Goal: Use online tool/utility: Use online tool/utility

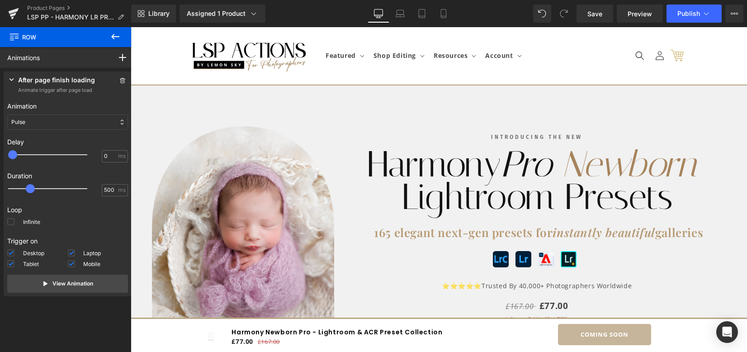
click at [722, 162] on div "INTRODUCING THE NEW Heading Harmony Pro Newborn Lightroom Presets Heading 165 e…" at bounding box center [537, 249] width 379 height 295
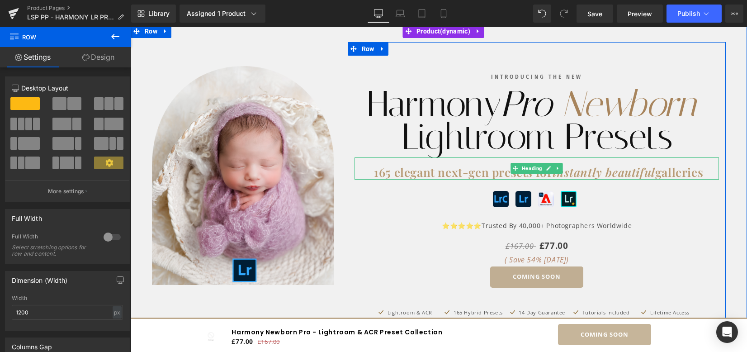
scroll to position [120, 0]
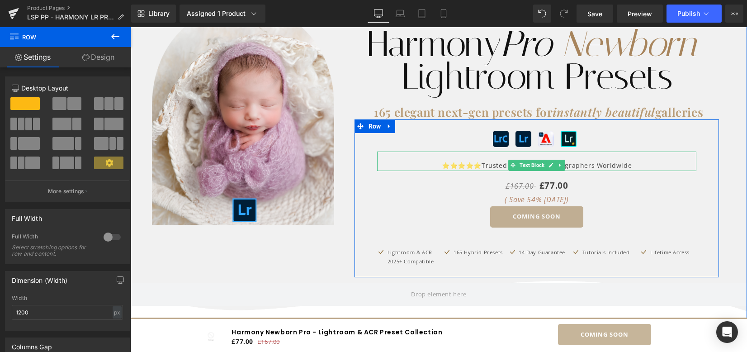
click at [601, 165] on p "⭐⭐⭐⭐⭐ Trusted by 40,000+ photographers worldwide" at bounding box center [537, 165] width 320 height 11
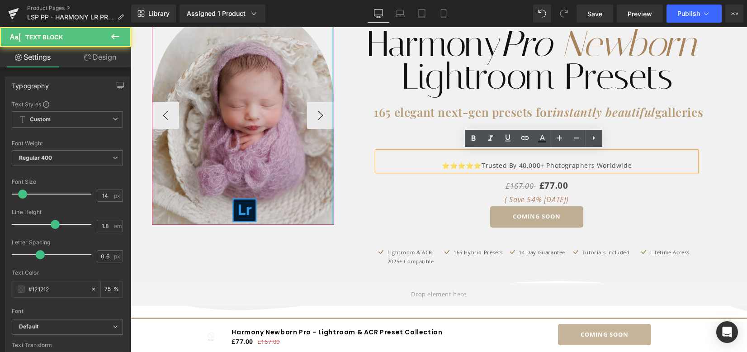
drag, startPoint x: 634, startPoint y: 164, endPoint x: 330, endPoint y: 156, distance: 304.2
click at [330, 156] on div "Image Image Image Image Image Image ‹" at bounding box center [439, 125] width 588 height 303
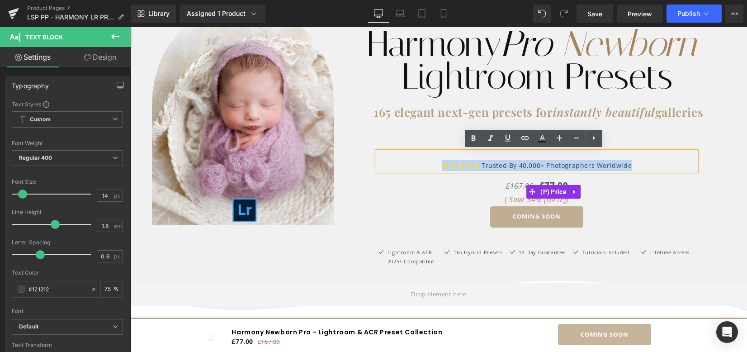
click at [678, 201] on div "£167.00 £77.00 ( Save 54% [DATE])" at bounding box center [537, 192] width 320 height 29
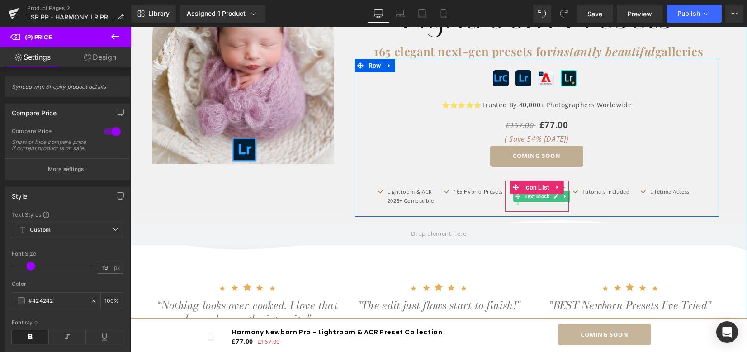
scroll to position [301, 0]
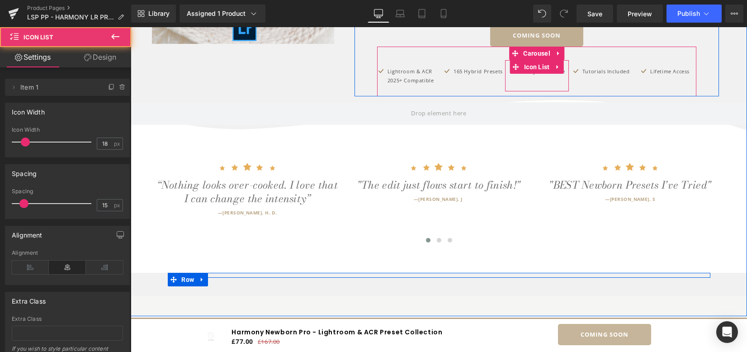
drag, startPoint x: 510, startPoint y: 88, endPoint x: 510, endPoint y: 84, distance: 4.5
click at [510, 84] on ul "Icon 14 day guarantee Text Block" at bounding box center [537, 79] width 57 height 25
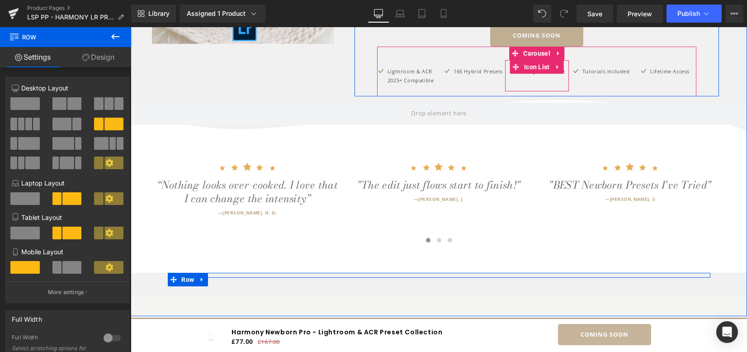
drag, startPoint x: 508, startPoint y: 93, endPoint x: 507, endPoint y: 86, distance: 7.3
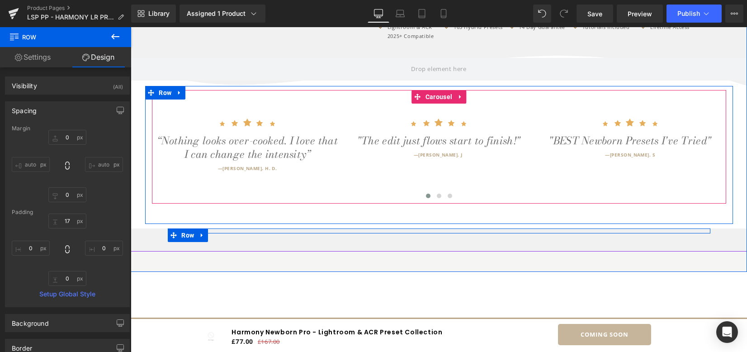
scroll to position [362, 0]
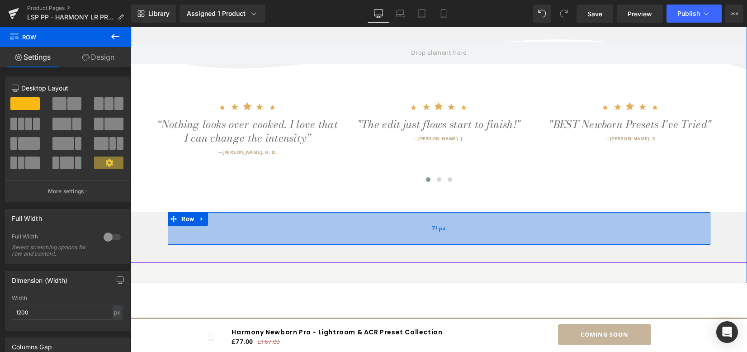
drag, startPoint x: 429, startPoint y: 212, endPoint x: 427, endPoint y: 240, distance: 27.7
click at [427, 240] on div "71px" at bounding box center [439, 229] width 543 height 32
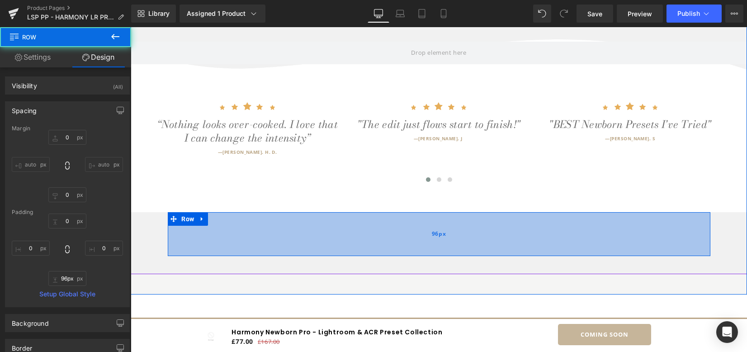
type input "97px"
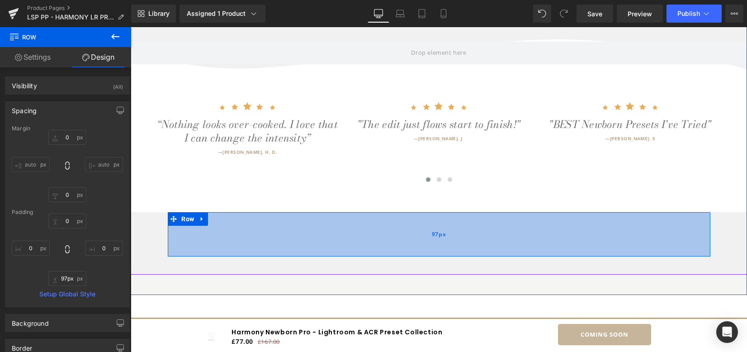
drag, startPoint x: 427, startPoint y: 240, endPoint x: 425, endPoint y: 252, distance: 11.9
click at [425, 252] on div "97px" at bounding box center [439, 235] width 543 height 44
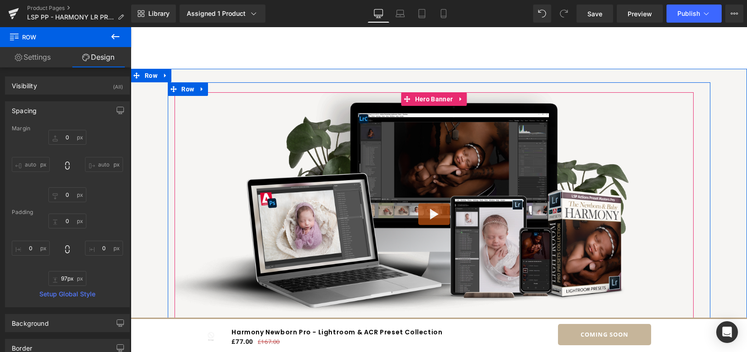
scroll to position [905, 0]
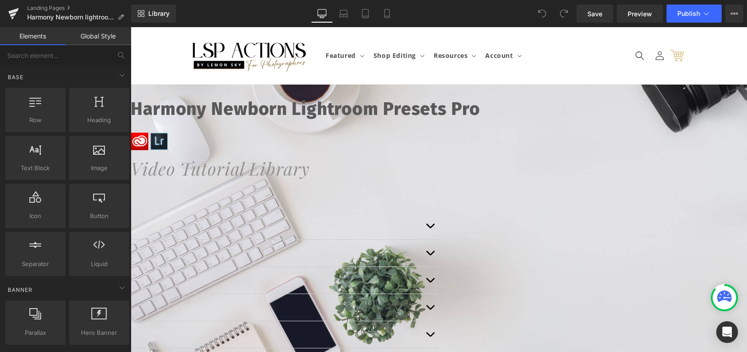
drag, startPoint x: 131, startPoint y: 27, endPoint x: 505, endPoint y: 167, distance: 399.7
click at [490, 176] on div "Video Tutorial Library Heading" at bounding box center [439, 168] width 617 height 28
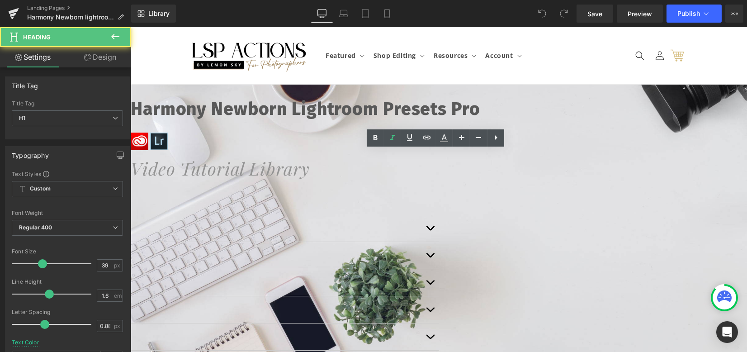
click at [310, 167] on icon "Video Tutorial Library" at bounding box center [220, 169] width 179 height 24
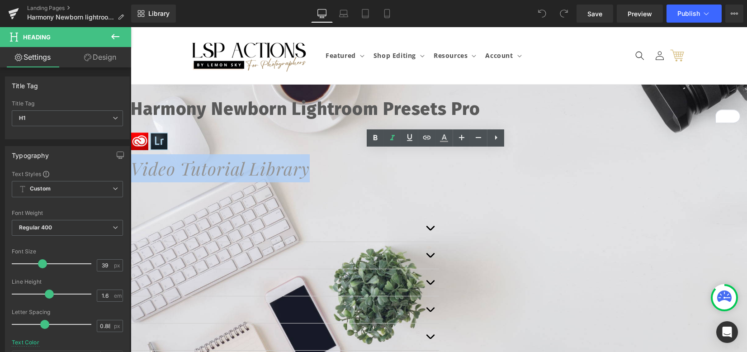
drag, startPoint x: 526, startPoint y: 166, endPoint x: 333, endPoint y: 170, distance: 193.2
click at [333, 170] on h1 "Video Tutorial Library" at bounding box center [439, 168] width 617 height 28
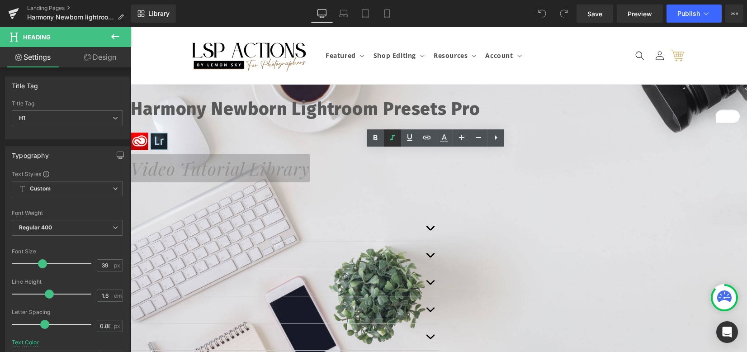
click at [389, 138] on icon at bounding box center [392, 138] width 11 height 11
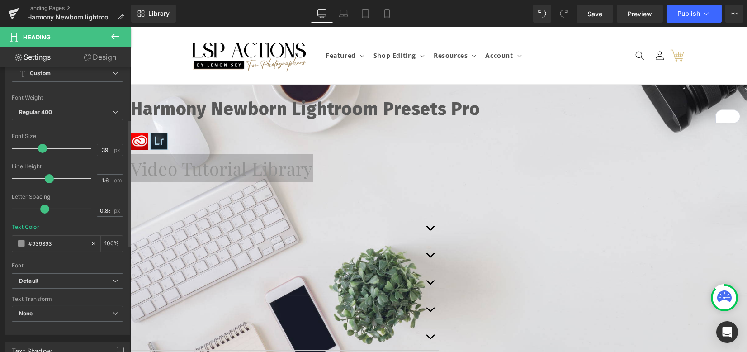
scroll to position [120, 0]
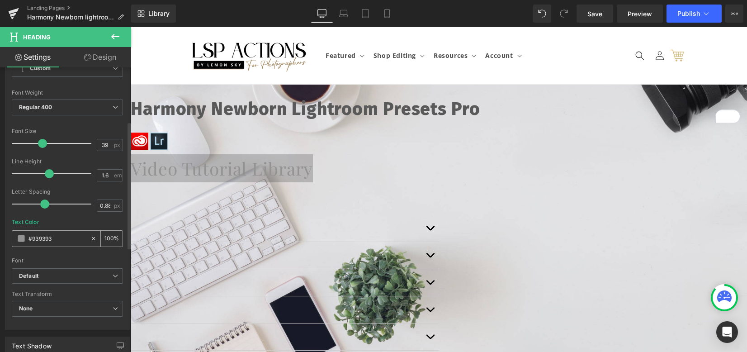
click at [20, 238] on span at bounding box center [21, 238] width 7 height 7
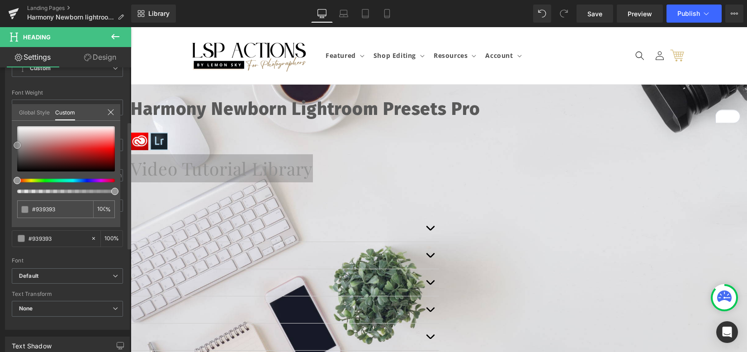
type input "#682626"
type input "#543535"
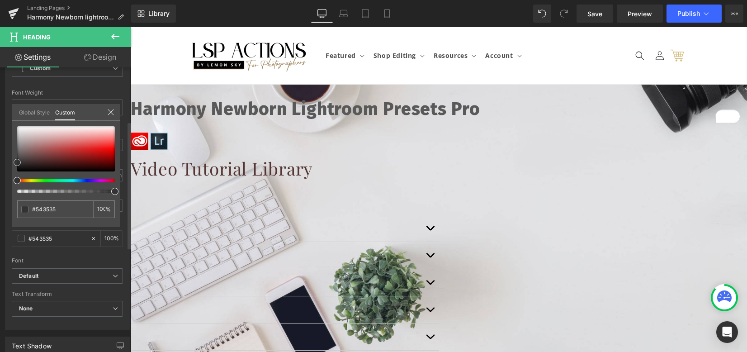
type input "#333333"
drag, startPoint x: 62, startPoint y: 159, endPoint x: 5, endPoint y: 162, distance: 57.6
click at [5, 162] on div "Typography Text Styles Custom Custom Setup Global Style Custom Setup Global Sty…" at bounding box center [67, 174] width 135 height 311
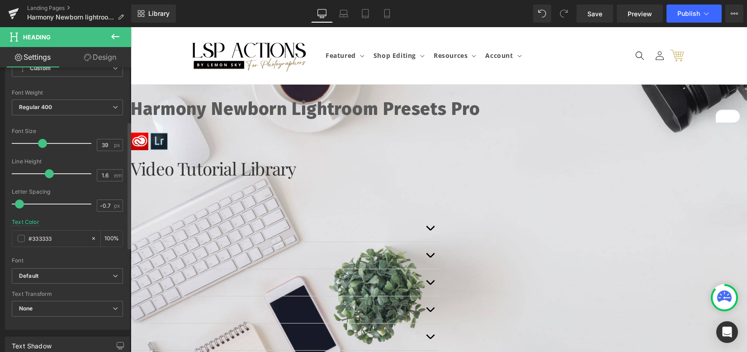
type input "-0.6"
drag, startPoint x: 42, startPoint y: 203, endPoint x: 22, endPoint y: 199, distance: 20.2
click at [22, 200] on span at bounding box center [22, 204] width 9 height 9
